Goal: Register for event/course

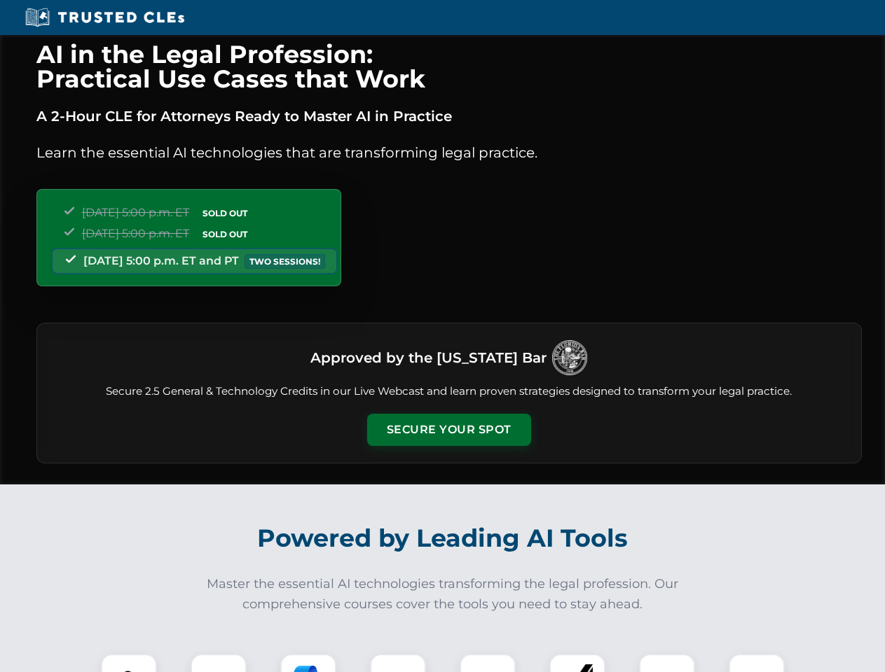
click at [448, 430] on button "Secure Your Spot" at bounding box center [449, 430] width 164 height 32
click at [129, 663] on img at bounding box center [129, 682] width 41 height 41
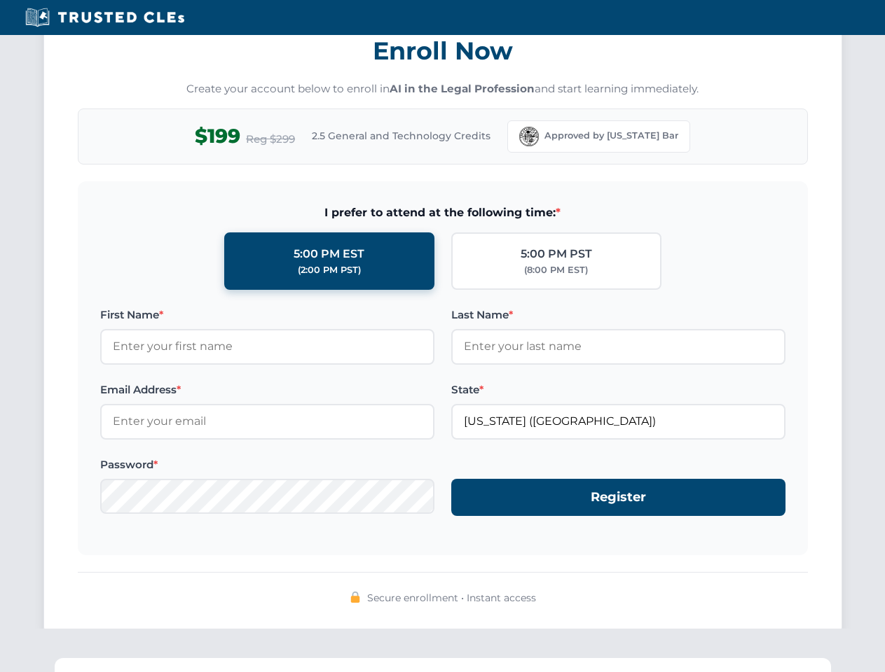
scroll to position [1375, 0]
